Goal: Information Seeking & Learning: Learn about a topic

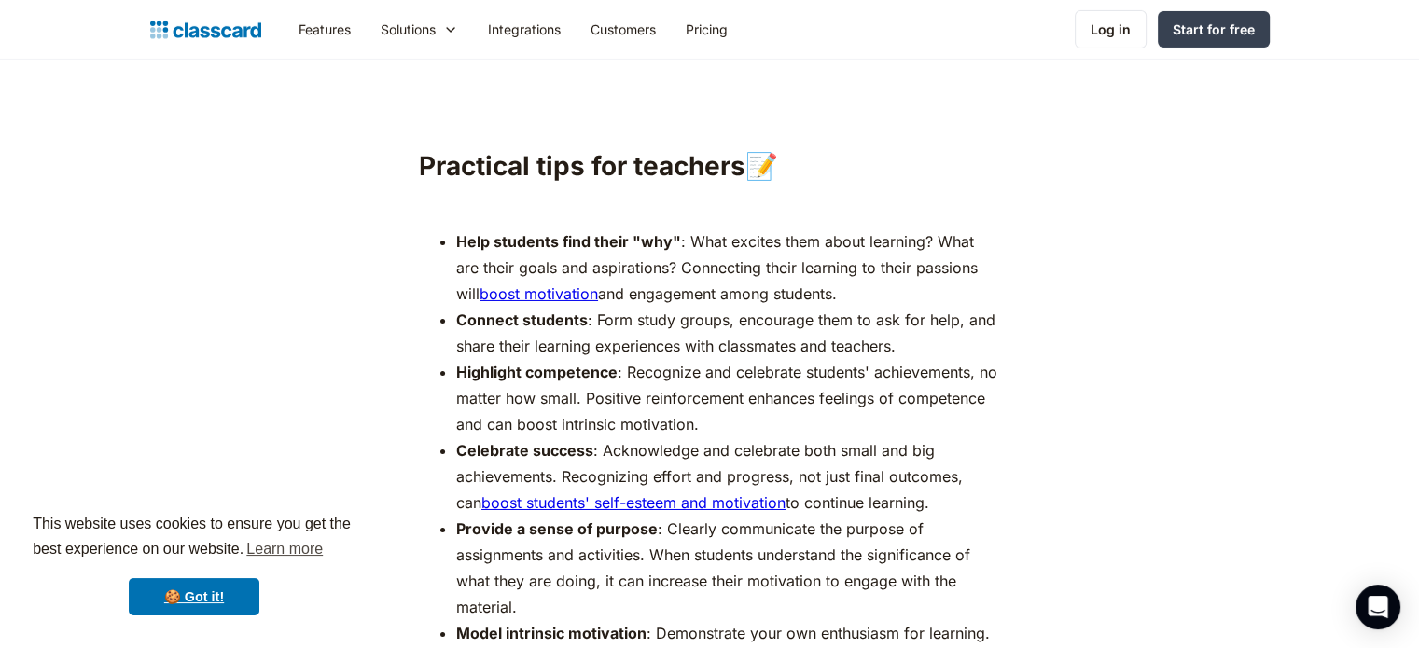
scroll to position [6323, 0]
click at [810, 305] on li "Connect students : Form study groups, encourage them to ask for help, and share…" at bounding box center [728, 331] width 544 height 52
click at [860, 305] on li "Connect students : Form study groups, encourage them to ask for help, and share…" at bounding box center [728, 331] width 544 height 52
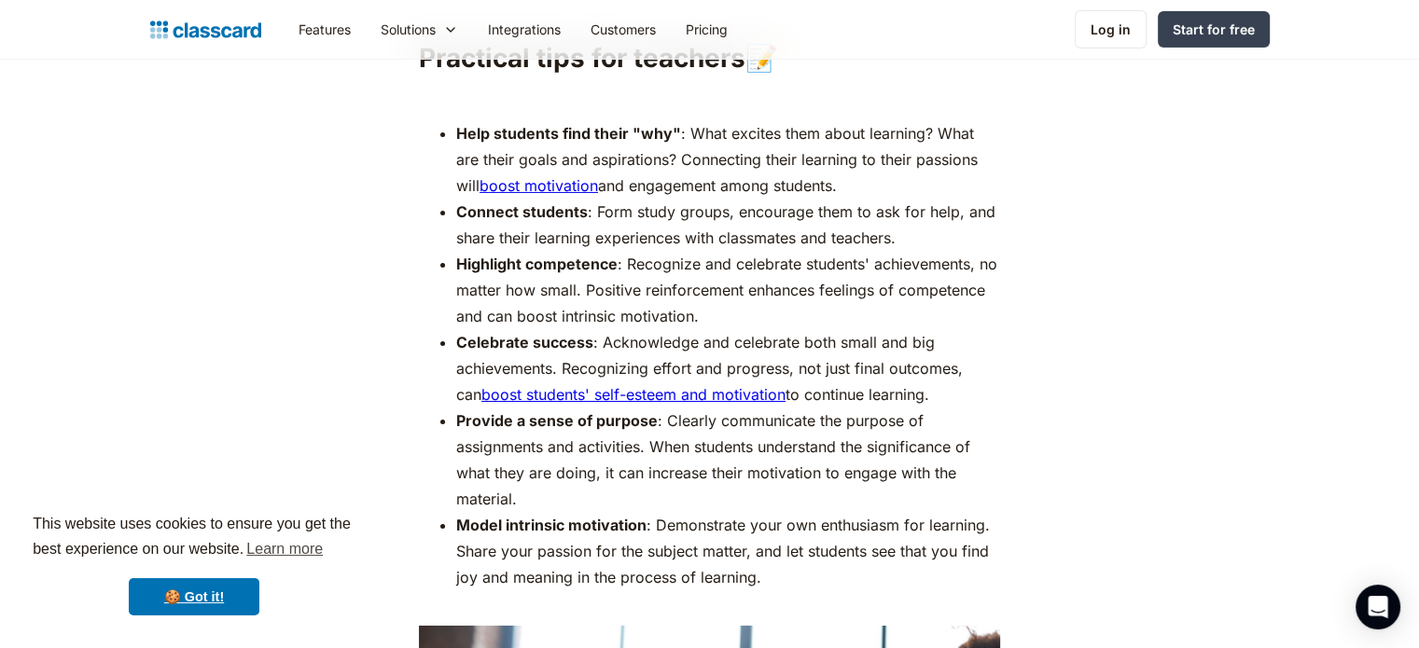
scroll to position [6440, 0]
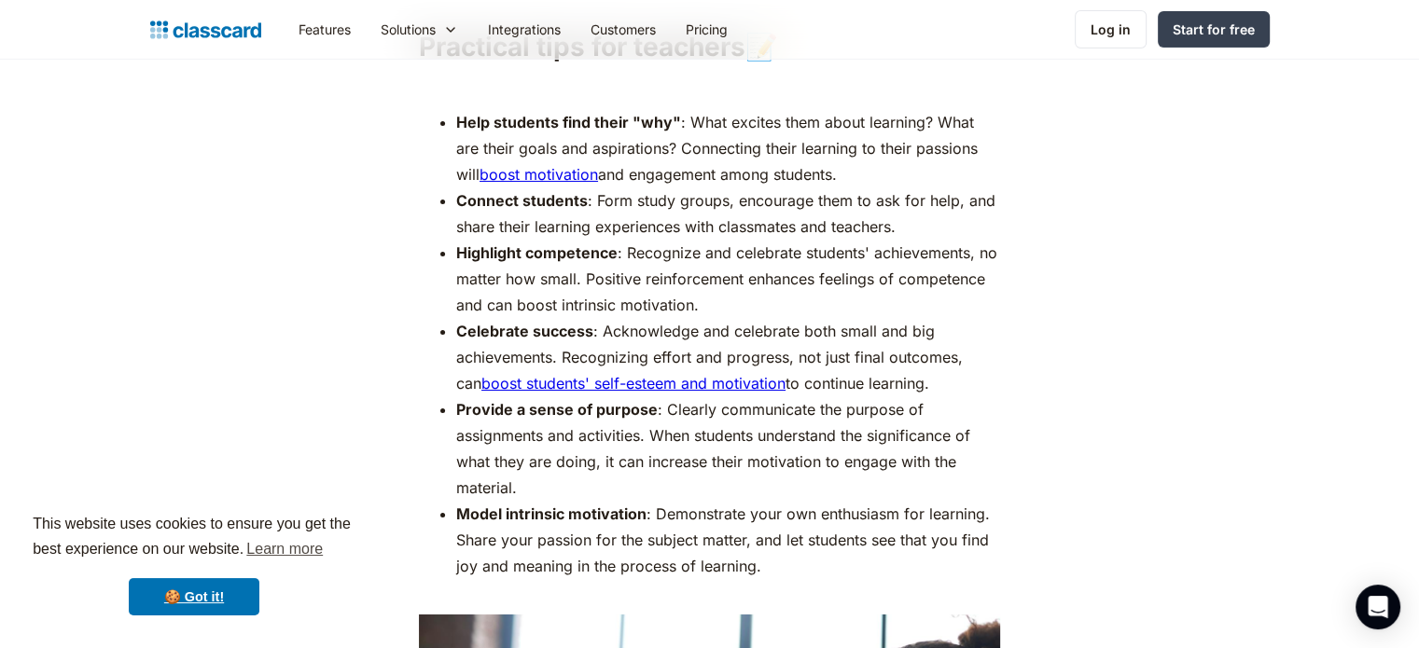
click at [708, 190] on li "Connect students : Form study groups, encourage them to ask for help, and share…" at bounding box center [728, 213] width 544 height 52
click at [791, 240] on li "Highlight competence : Recognize and celebrate students' achievements, no matte…" at bounding box center [728, 279] width 544 height 78
click at [660, 187] on li "Connect students : Form study groups, encourage them to ask for help, and share…" at bounding box center [728, 213] width 544 height 52
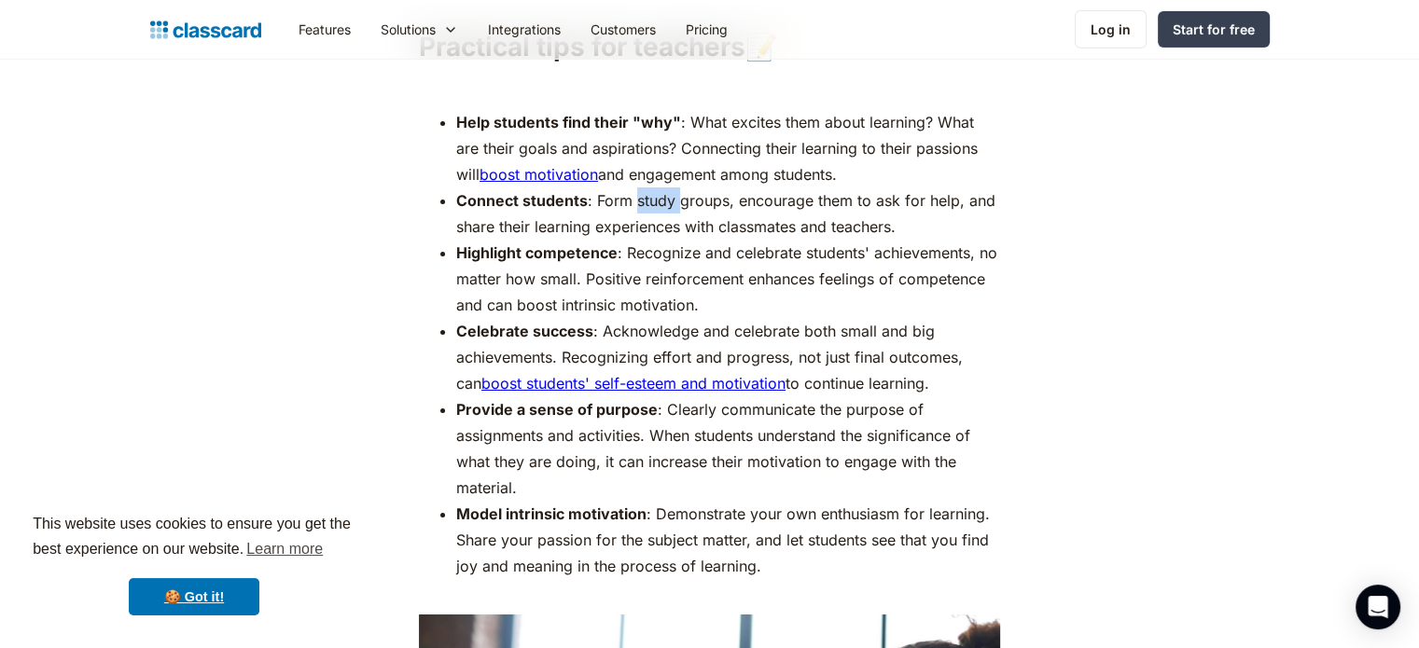
click at [660, 187] on li "Connect students : Form study groups, encourage them to ask for help, and share…" at bounding box center [728, 213] width 544 height 52
click at [638, 201] on li "Connect students : Form study groups, encourage them to ask for help, and share…" at bounding box center [728, 213] width 544 height 52
click at [679, 240] on li "Highlight competence : Recognize and celebrate students' achievements, no matte…" at bounding box center [728, 279] width 544 height 78
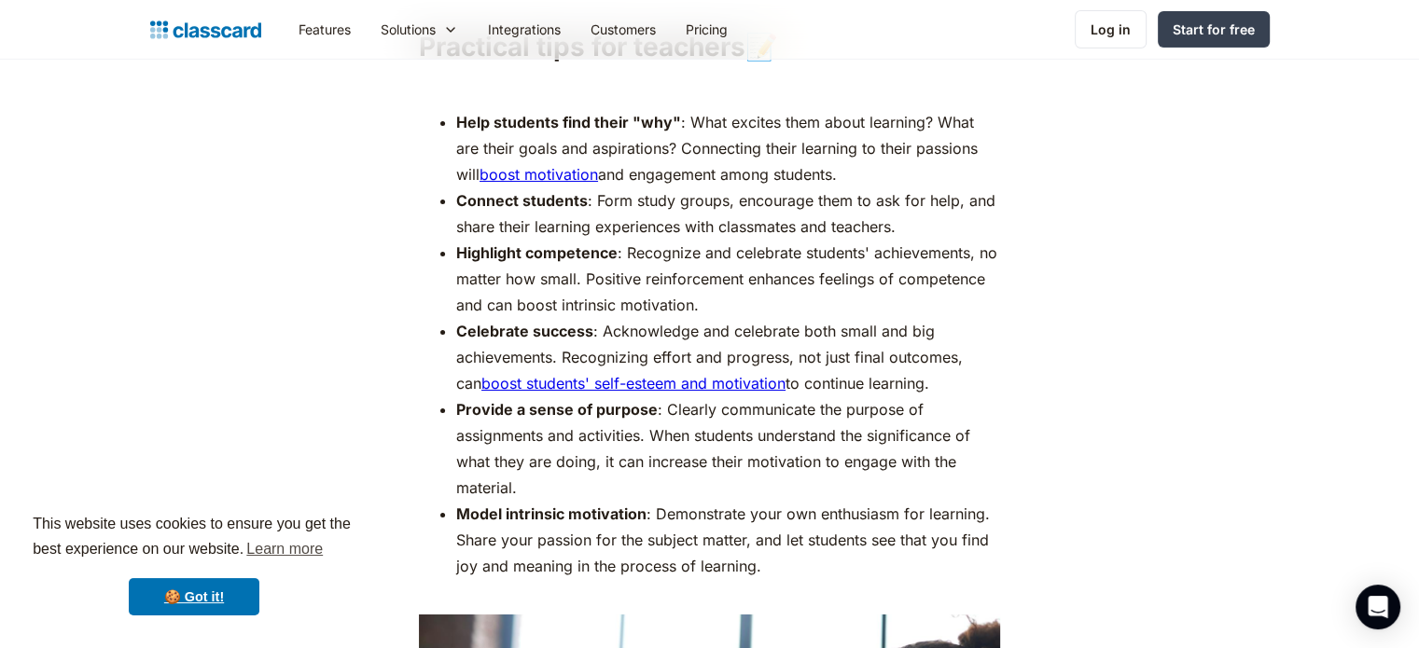
click at [638, 255] on li "Highlight competence : Recognize and celebrate students' achievements, no matte…" at bounding box center [728, 279] width 544 height 78
click at [703, 251] on li "Highlight competence : Recognize and celebrate students' achievements, no matte…" at bounding box center [728, 279] width 544 height 78
click at [815, 251] on li "Highlight competence : Recognize and celebrate students' achievements, no matte…" at bounding box center [728, 279] width 544 height 78
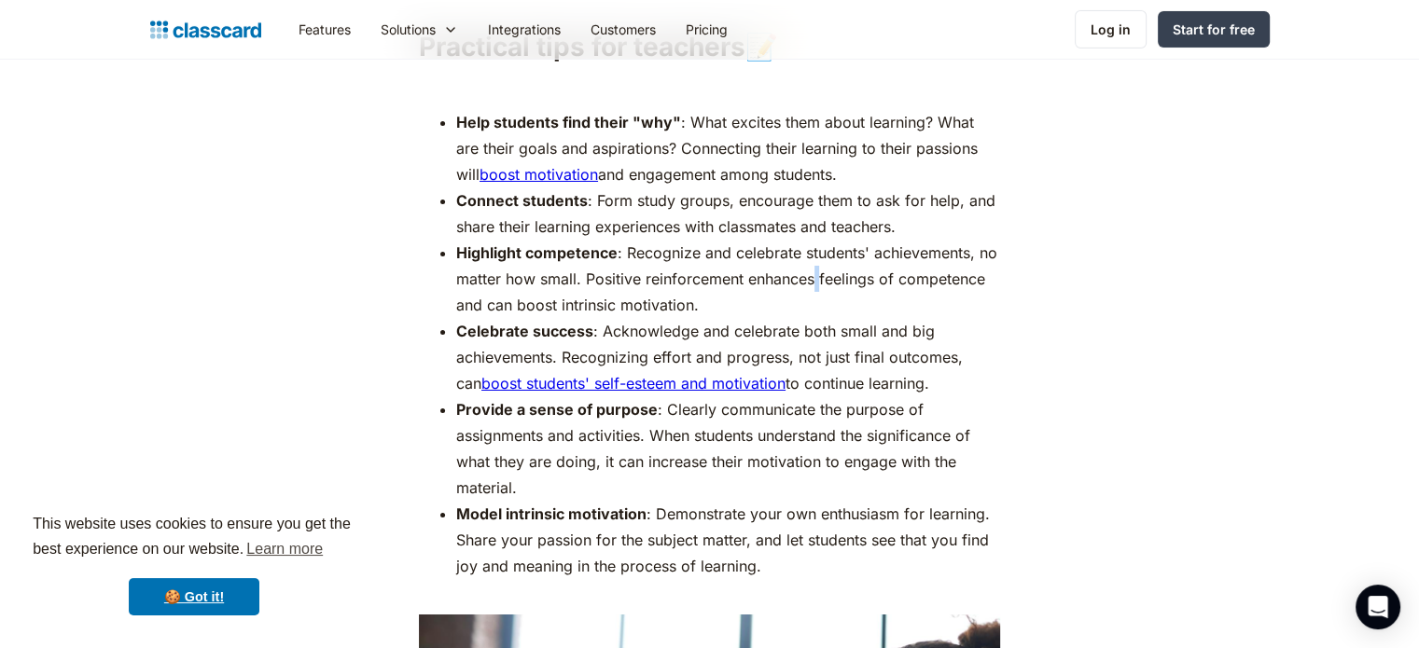
click at [815, 251] on li "Highlight competence : Recognize and celebrate students' achievements, no matte…" at bounding box center [728, 279] width 544 height 78
click at [881, 256] on li "Highlight competence : Recognize and celebrate students' achievements, no matte…" at bounding box center [728, 279] width 544 height 78
click at [614, 269] on li "Highlight competence : Recognize and celebrate students' achievements, no matte…" at bounding box center [728, 279] width 544 height 78
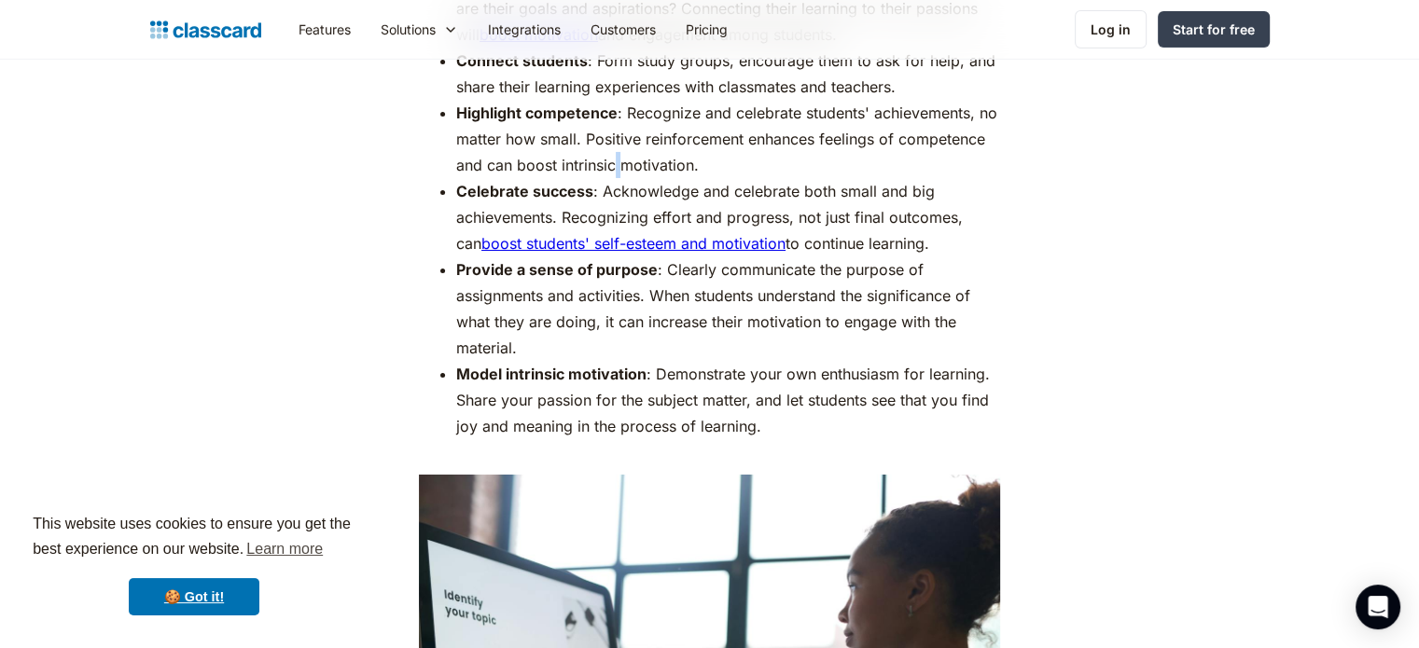
scroll to position [6578, 0]
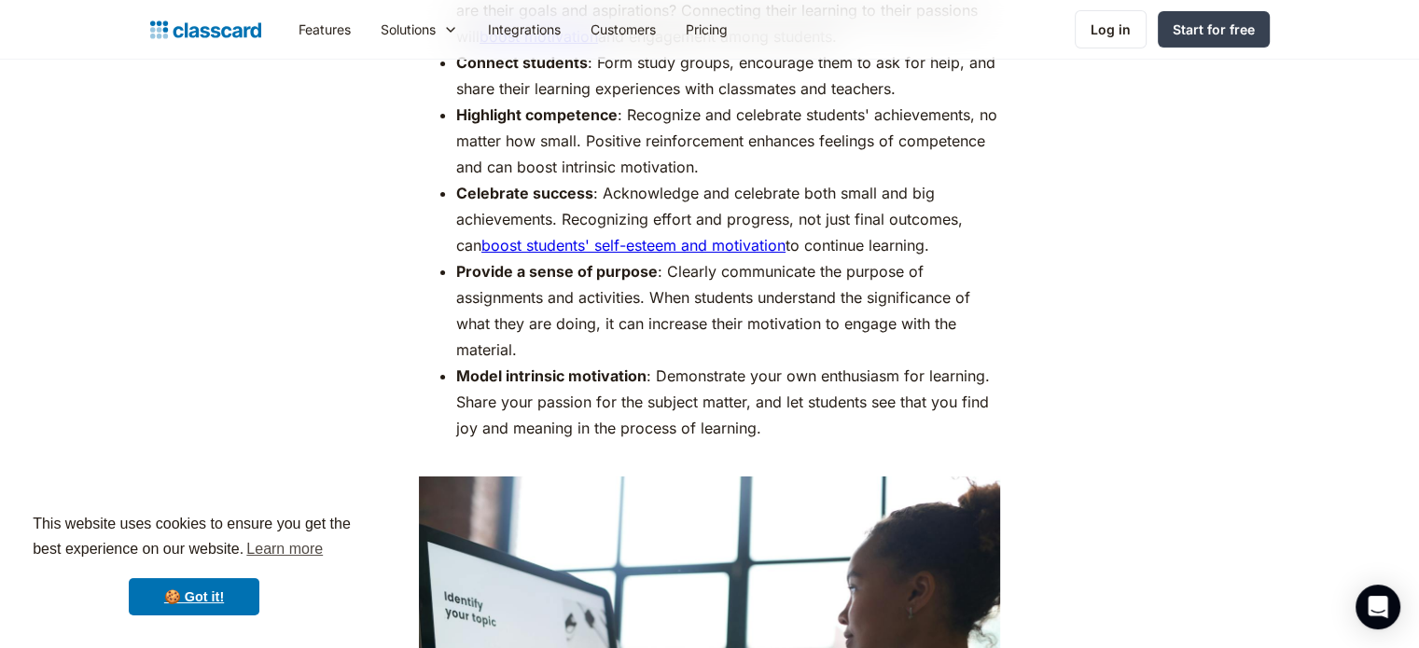
click at [785, 222] on li "Celebrate success : Acknowledge and celebrate both small and big achievements. …" at bounding box center [728, 219] width 544 height 78
click at [565, 272] on li "Provide a sense of purpose : Clearly communicate the purpose of assignments and…" at bounding box center [728, 310] width 544 height 104
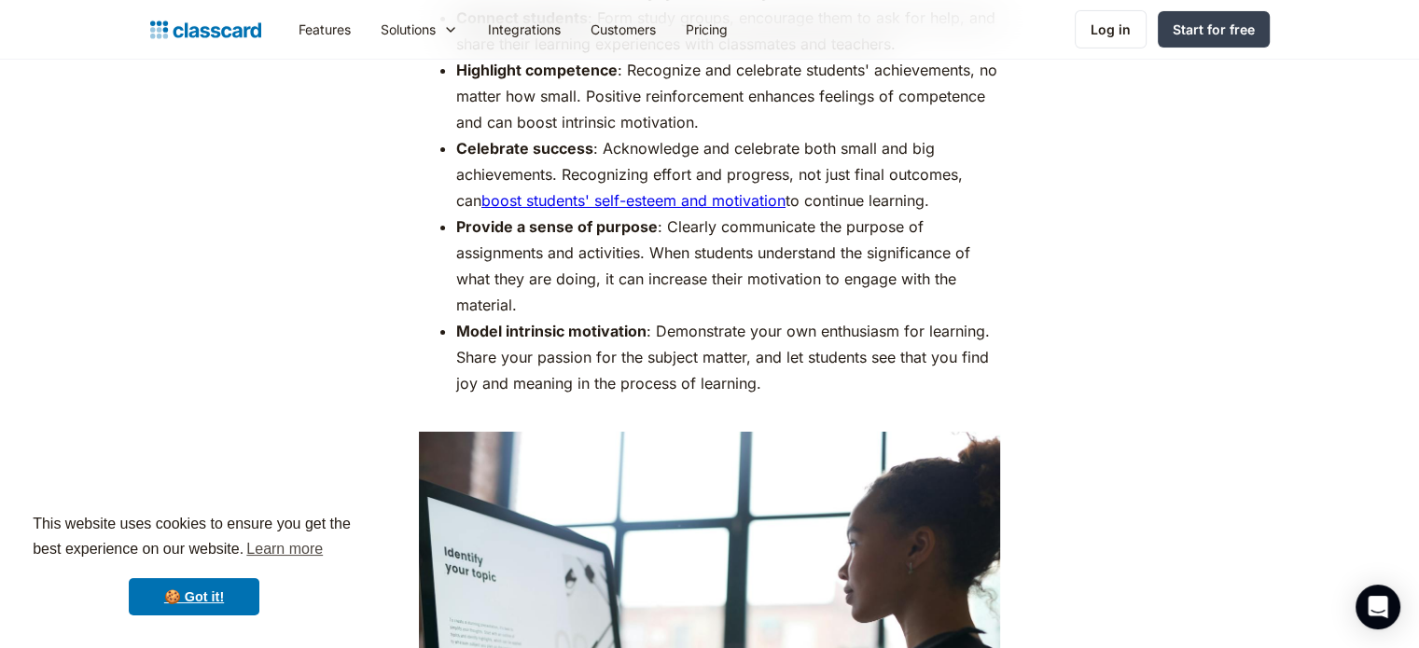
click at [524, 218] on li "Provide a sense of purpose : Clearly communicate the purpose of assignments and…" at bounding box center [728, 266] width 544 height 104
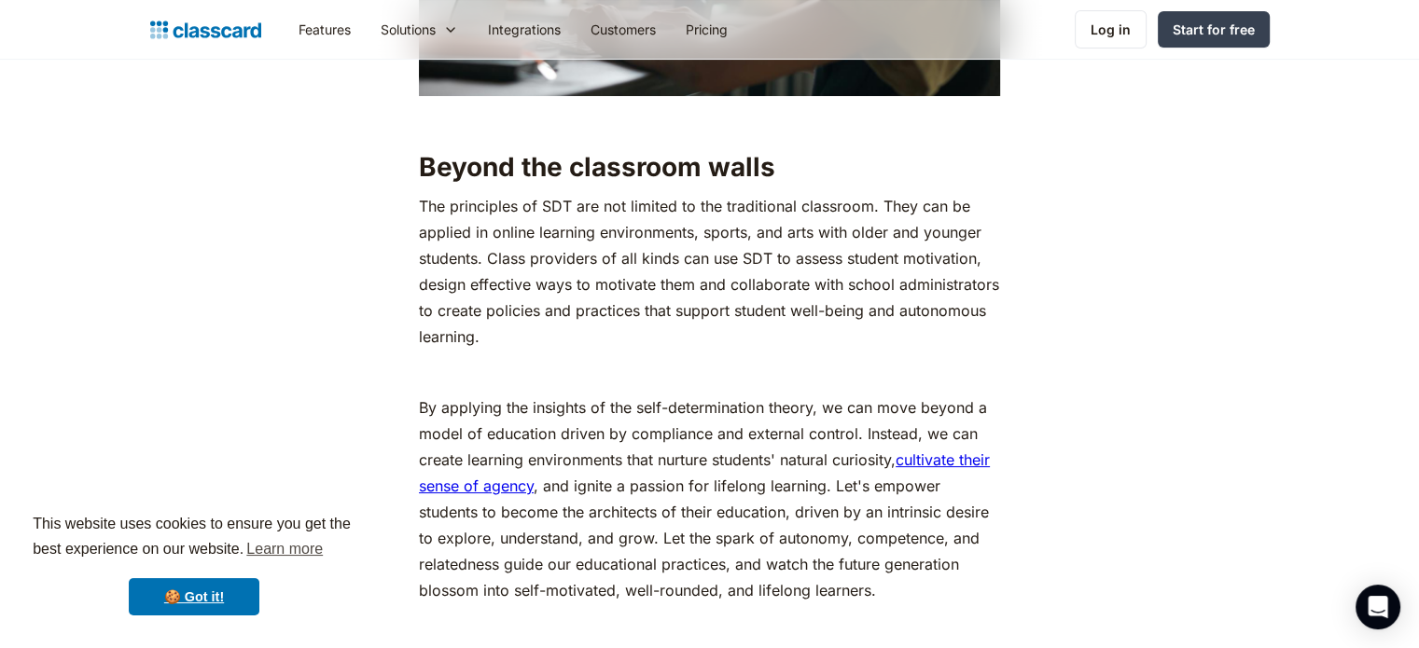
scroll to position [7347, 0]
click at [560, 207] on p "The principles of SDT are not limited to the traditional classroom. They can be…" at bounding box center [709, 270] width 581 height 157
click at [459, 236] on p "The principles of SDT are not limited to the traditional classroom. They can be…" at bounding box center [709, 270] width 581 height 157
